Goal: Information Seeking & Learning: Learn about a topic

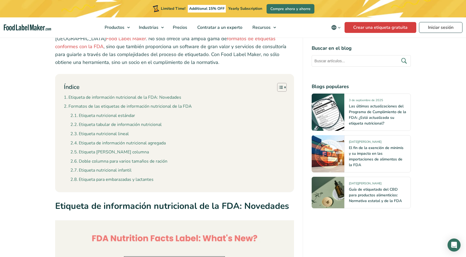
scroll to position [206, 0]
click at [100, 131] on link "Etiqueta nutricional lineal" at bounding box center [99, 133] width 58 height 7
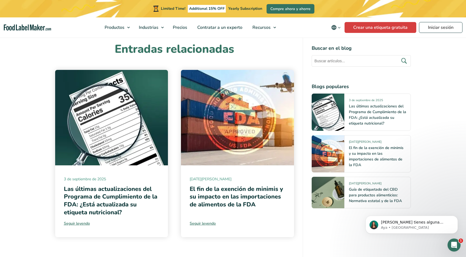
scroll to position [3506, 0]
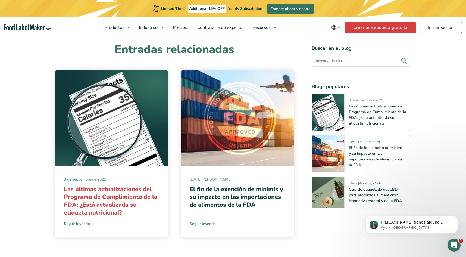
click at [103, 185] on link "Las últimas actualizaciones del Programa de Cumplimiento de la FDA: ¿Está actua…" at bounding box center [111, 201] width 94 height 32
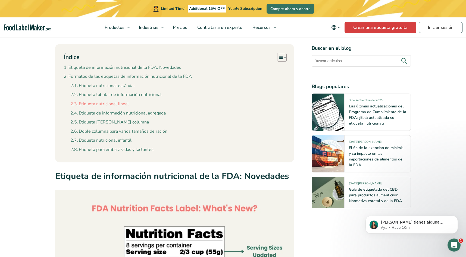
scroll to position [237, 0]
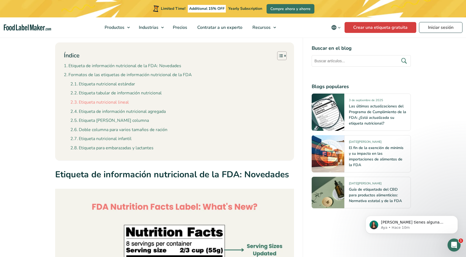
click at [107, 100] on link "Etiqueta nutricional lineal" at bounding box center [99, 102] width 58 height 7
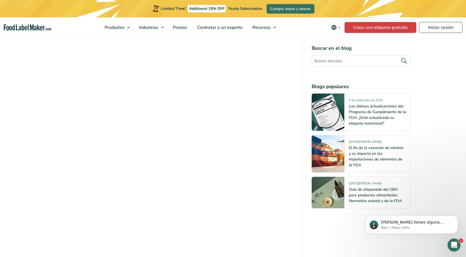
scroll to position [1666, 0]
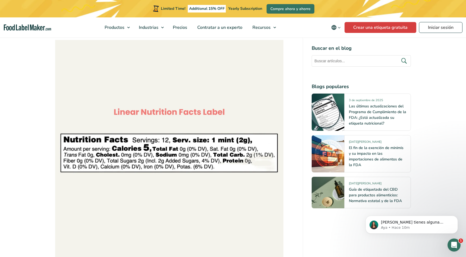
drag, startPoint x: 93, startPoint y: 131, endPoint x: 110, endPoint y: 133, distance: 17.0
click at [82, 128] on img at bounding box center [169, 154] width 228 height 228
drag, startPoint x: 68, startPoint y: 125, endPoint x: 225, endPoint y: 151, distance: 158.8
click at [217, 153] on img at bounding box center [169, 154] width 228 height 228
click at [209, 151] on img at bounding box center [169, 154] width 228 height 228
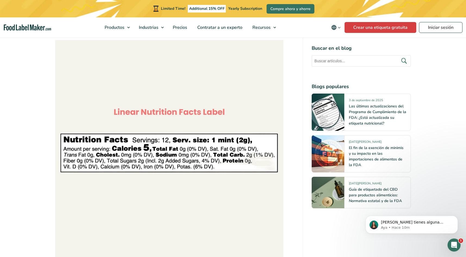
click at [209, 151] on img at bounding box center [169, 154] width 228 height 228
click at [213, 151] on img at bounding box center [169, 154] width 228 height 228
click at [206, 151] on img at bounding box center [169, 154] width 228 height 228
drag, startPoint x: 205, startPoint y: 145, endPoint x: 171, endPoint y: 142, distance: 33.7
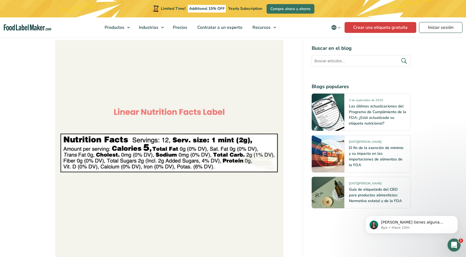
drag, startPoint x: 65, startPoint y: 123, endPoint x: 214, endPoint y: 153, distance: 151.7
drag, startPoint x: -16, startPoint y: -2, endPoint x: -16, endPoint y: -9, distance: 6.5
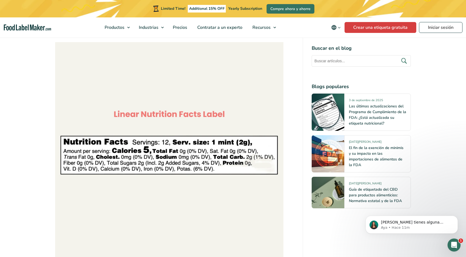
click at [219, 155] on img at bounding box center [169, 156] width 228 height 228
click at [217, 155] on img at bounding box center [169, 156] width 228 height 228
click at [213, 155] on img at bounding box center [169, 156] width 228 height 228
drag, startPoint x: 215, startPoint y: 155, endPoint x: 68, endPoint y: 116, distance: 152.5
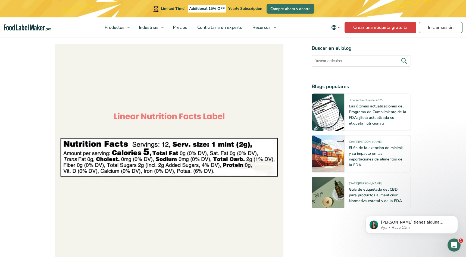
scroll to position [1660, 0]
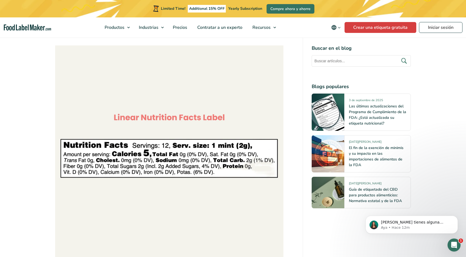
click at [151, 154] on img at bounding box center [169, 159] width 228 height 228
drag, startPoint x: 129, startPoint y: 131, endPoint x: 110, endPoint y: 129, distance: 18.3
click at [78, 127] on img at bounding box center [169, 159] width 228 height 228
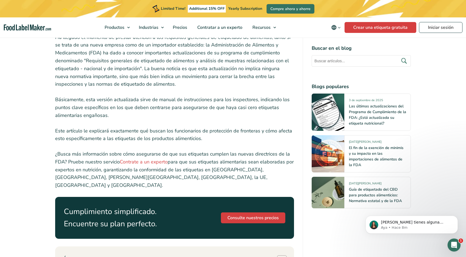
scroll to position [216, 0]
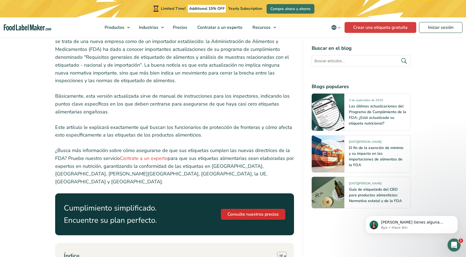
click at [236, 209] on link "Consulte nuestros precios" at bounding box center [253, 214] width 64 height 11
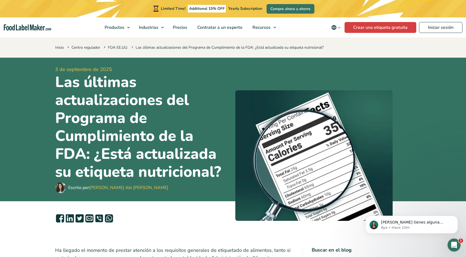
scroll to position [0, 0]
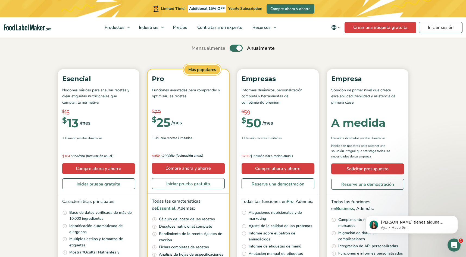
scroll to position [47, 0]
